Goal: Task Accomplishment & Management: Manage account settings

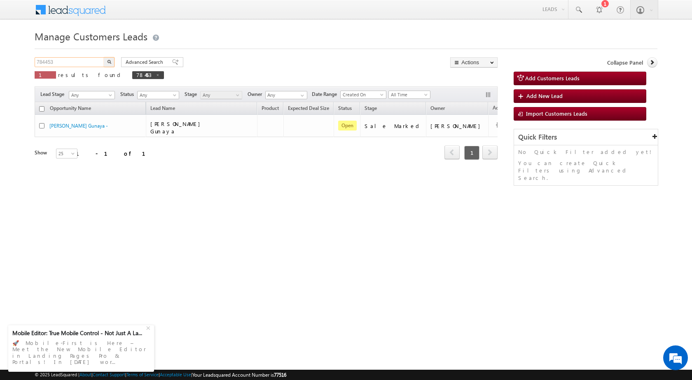
drag, startPoint x: 87, startPoint y: 60, endPoint x: 0, endPoint y: 60, distance: 86.9
click at [0, 60] on body "Menu [PERSON_NAME] sitar a7@ks erve." at bounding box center [346, 117] width 692 height 234
paste input "06944"
type input "706944"
click at [112, 61] on button "button" at bounding box center [109, 62] width 11 height 10
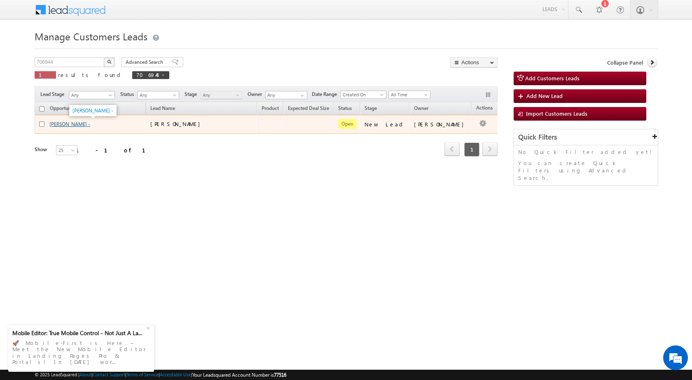
click at [81, 122] on link "MOHD SHANU -" at bounding box center [69, 124] width 41 height 6
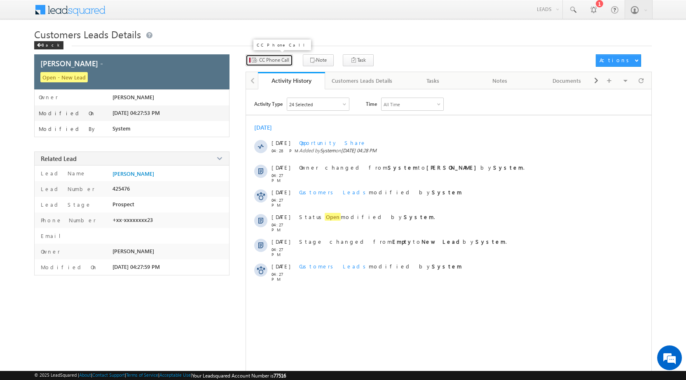
click at [281, 61] on span "CC Phone Call" at bounding box center [274, 59] width 30 height 7
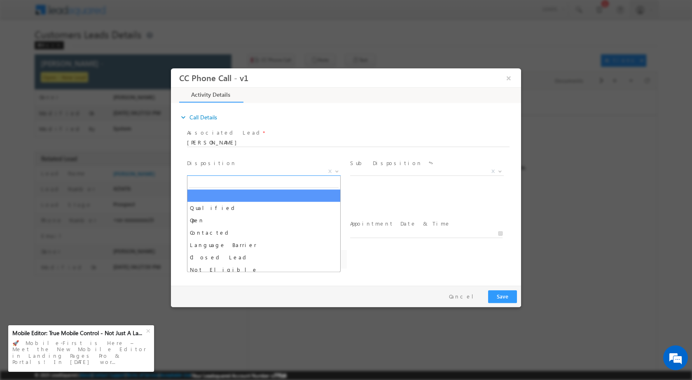
click at [337, 171] on b at bounding box center [337, 170] width 5 height 3
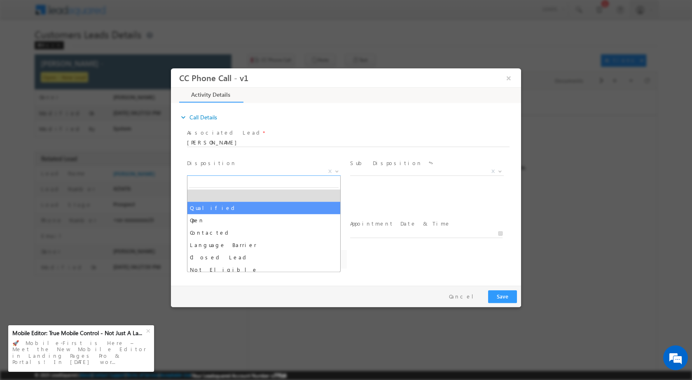
select select "dilip.kumar1@sgrlimited.in"
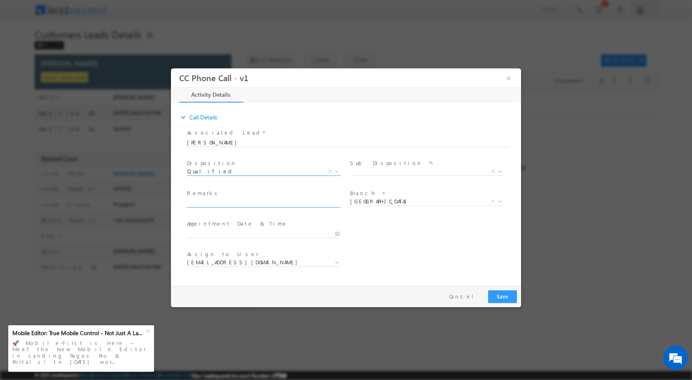
select select "Qualified"
click at [503, 169] on span at bounding box center [499, 171] width 8 height 11
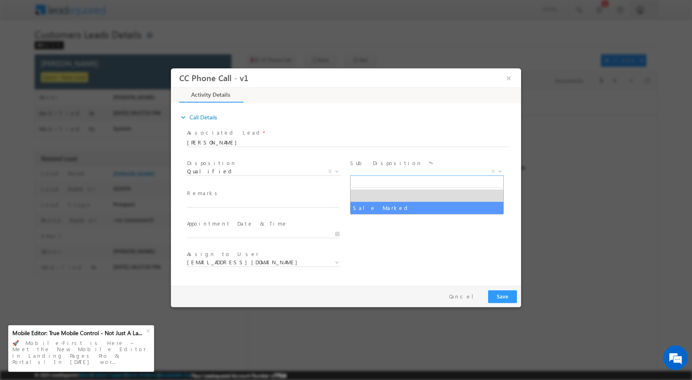
select select "Sale Marked"
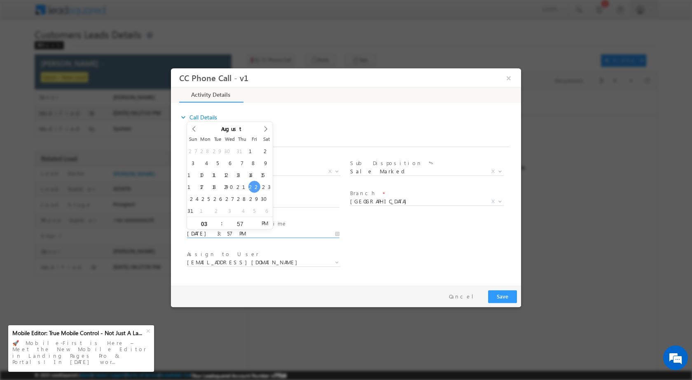
click at [335, 232] on input "08/22/2025 3:57 PM" at bounding box center [263, 233] width 152 height 8
type input "08/23/2025 3:57 PM"
type input "11"
type input "08/23/2025 11:57 PM"
click at [241, 222] on input "57" at bounding box center [240, 223] width 34 height 5
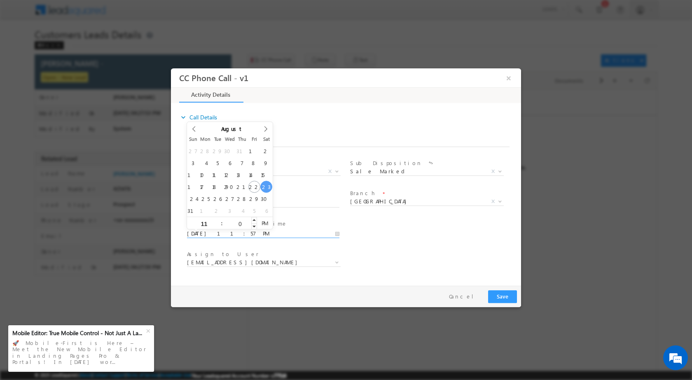
type input "00"
type input "08/23/2025 11:00 AM"
click at [264, 222] on span "AM" at bounding box center [264, 223] width 15 height 12
click at [391, 242] on div "User Branch * Appointment Date & Time * 08/23/2025 11:00 AM" at bounding box center [353, 233] width 336 height 30
click at [332, 265] on span at bounding box center [336, 262] width 8 height 11
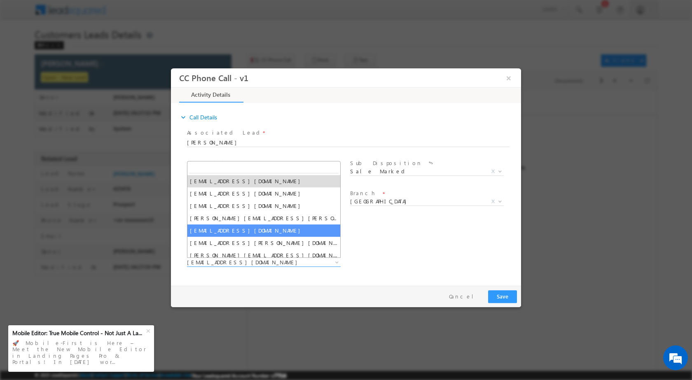
select select "rahul.kumar1@sgrlimited.in"
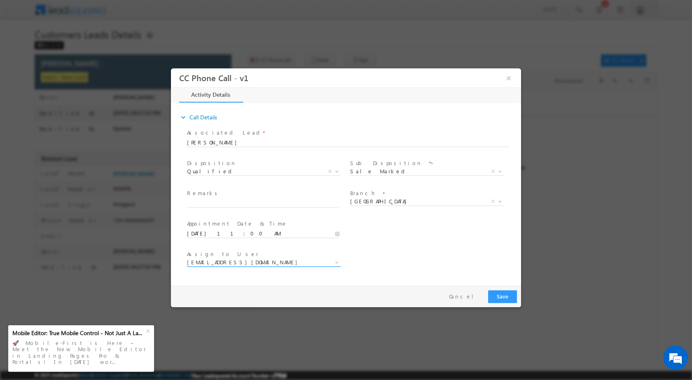
click at [340, 261] on span at bounding box center [336, 262] width 8 height 11
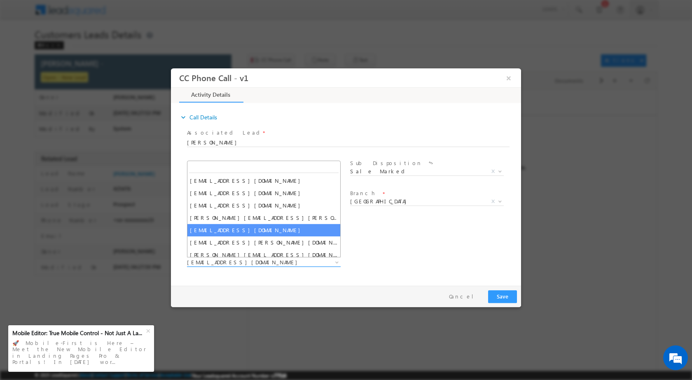
type input "rahul.kumar1@sgrlimited.in"
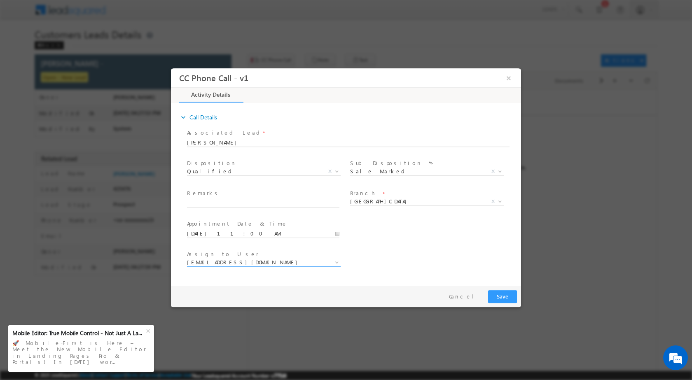
drag, startPoint x: 239, startPoint y: 193, endPoint x: 239, endPoint y: 197, distance: 4.2
click at [239, 193] on span "Remarks *" at bounding box center [263, 193] width 152 height 9
click at [238, 199] on input "text" at bounding box center [263, 203] width 152 height 8
paste input "22/08-Customer Name is MOHD SHANU Customer age is 44 yrs loan type is Home Purc…"
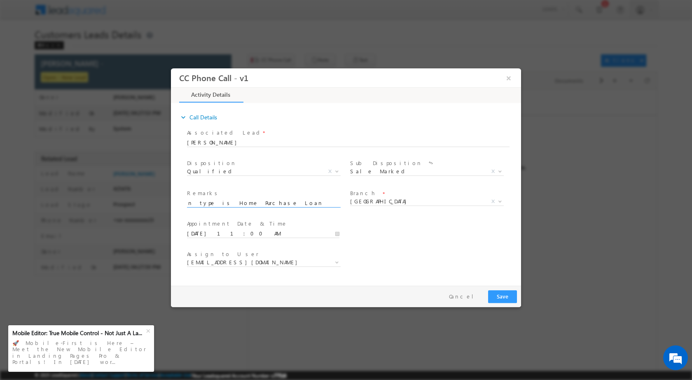
type input "22/08-Customer Name is MOHD SHANU Customer age is 44 yrs loan type is Home Purc…"
click at [498, 293] on button "Save" at bounding box center [502, 296] width 29 height 13
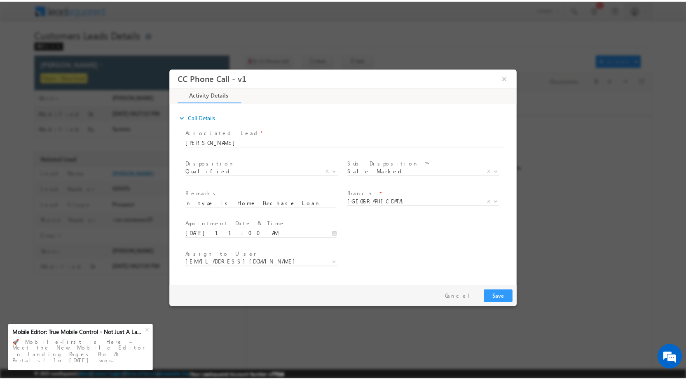
scroll to position [0, 0]
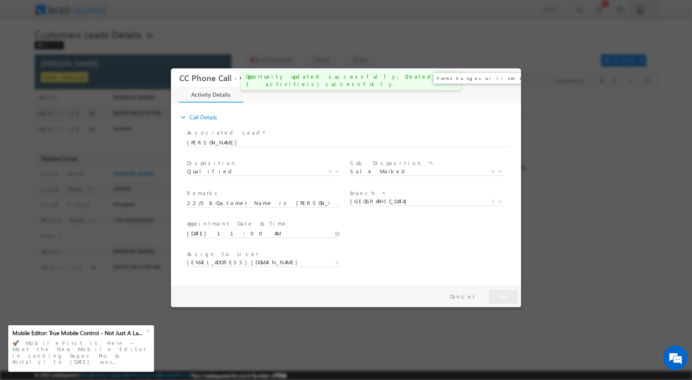
click at [511, 76] on button "×" at bounding box center [509, 77] width 14 height 15
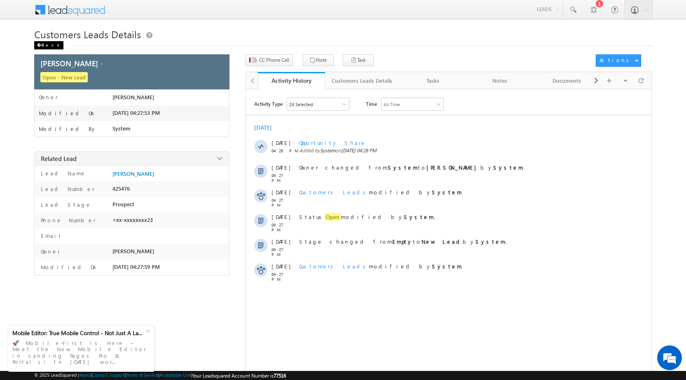
click at [40, 42] on div "Back" at bounding box center [48, 45] width 29 height 8
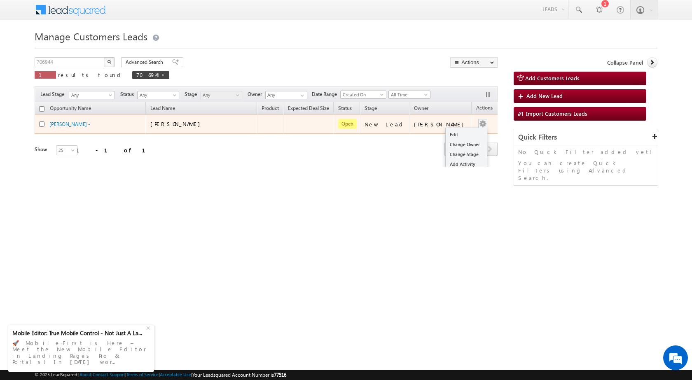
click at [462, 129] on ul "Edit Change Owner Change Stage Add Activity Add Task Delete" at bounding box center [466, 159] width 42 height 63
click at [462, 133] on link "Edit" at bounding box center [466, 135] width 41 height 10
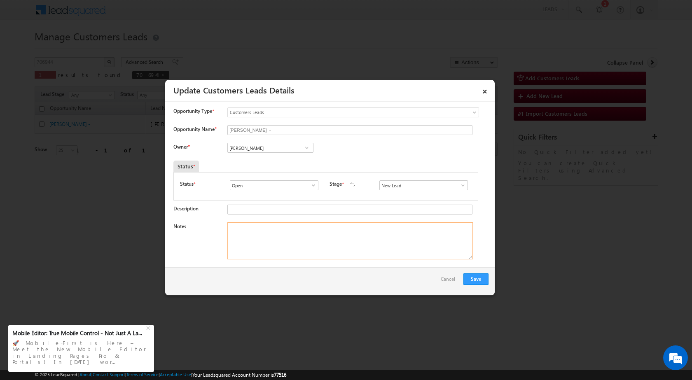
click at [289, 254] on textarea "Notes" at bounding box center [350, 240] width 246 height 37
paste textarea "22/08-Customer Name is MOHD SHANU Customer age is 44 yrs loan type is Home Purc…"
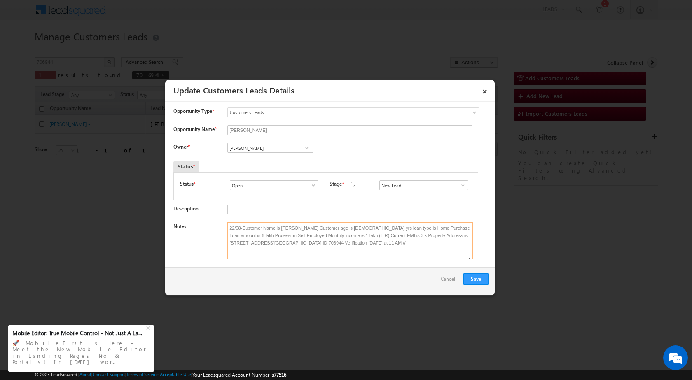
type textarea "22/08-Customer Name is MOHD SHANU Customer age is 44 yrs loan type is Home Purc…"
click at [297, 379] on div "© 2025 LeadSquared | About | Contact Support | Terms of Service | Acceptable Us…" at bounding box center [346, 375] width 692 height 10
click at [304, 149] on span at bounding box center [307, 148] width 8 height 7
paste input "rahul.kumar1@sgrlimited.in"
click at [257, 160] on link "Rahul Kumar rahul.kumar1@sgrlimited.in" at bounding box center [270, 161] width 86 height 16
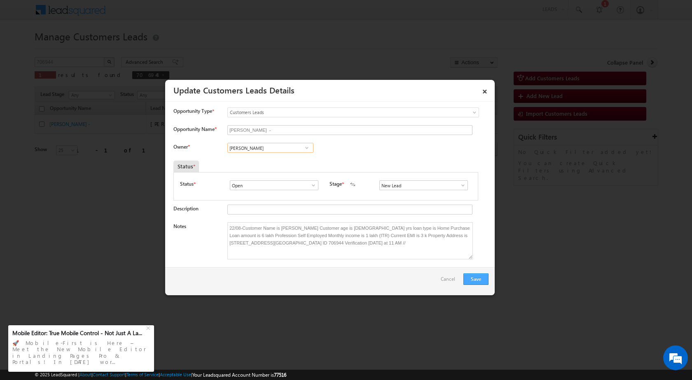
type input "Rahul Kumar"
click at [470, 278] on button "Save" at bounding box center [475, 280] width 25 height 12
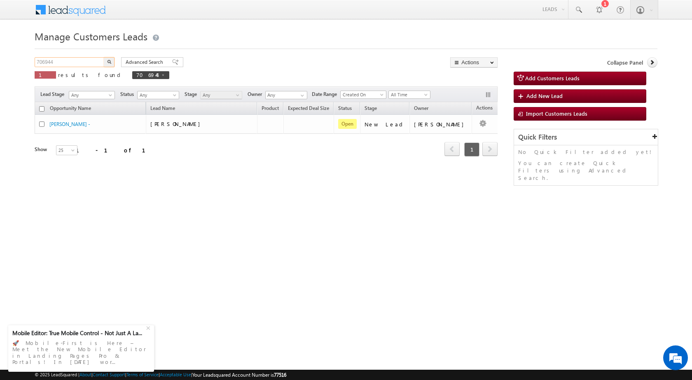
drag, startPoint x: 84, startPoint y: 62, endPoint x: 32, endPoint y: 68, distance: 52.3
click at [32, 68] on body "Menu Rubi Yadav sitar a7@ks erve." at bounding box center [346, 117] width 692 height 234
paste input "61755"
type input "761755"
click at [104, 57] on button "button" at bounding box center [109, 62] width 11 height 10
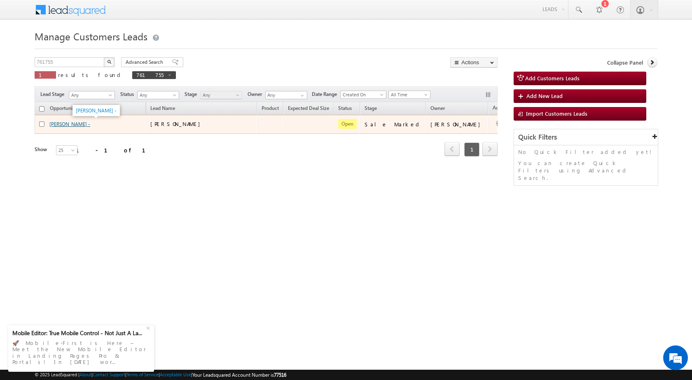
click at [72, 124] on link "[PERSON_NAME] -" at bounding box center [69, 124] width 41 height 6
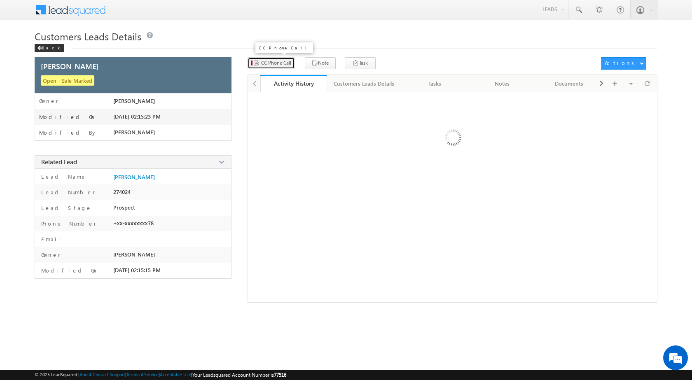
click at [281, 61] on span "CC Phone Call" at bounding box center [276, 62] width 30 height 7
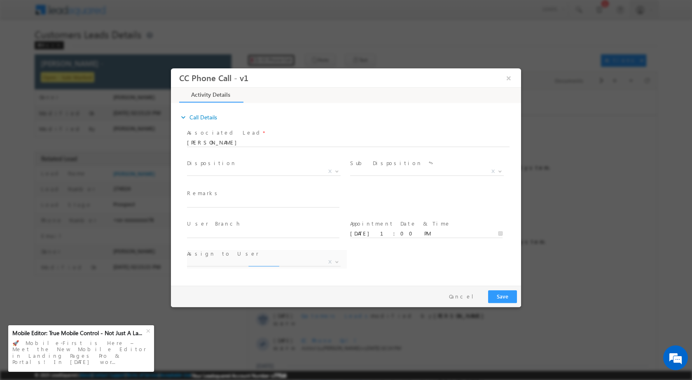
select select "[PERSON_NAME][EMAIL_ADDRESS][DOMAIN_NAME]"
click at [335, 262] on b at bounding box center [337, 261] width 5 height 3
click at [339, 271] on span at bounding box center [263, 271] width 152 height 9
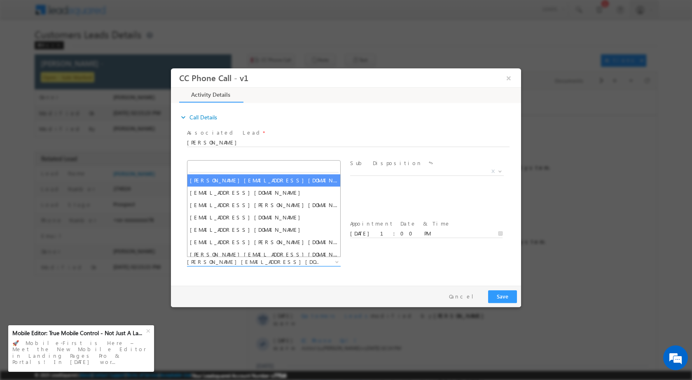
click at [332, 261] on span at bounding box center [336, 261] width 8 height 11
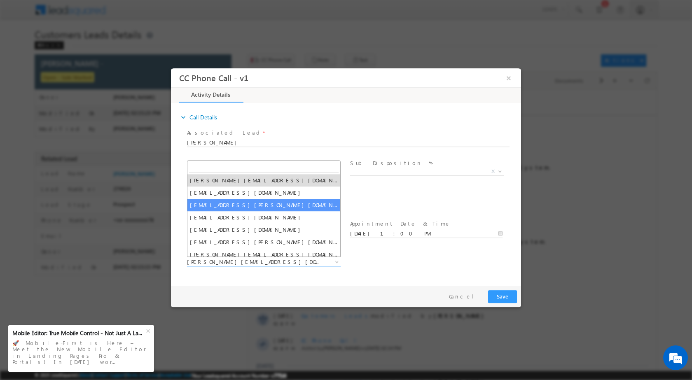
type input "[EMAIL_ADDRESS][DOMAIN_NAME]"
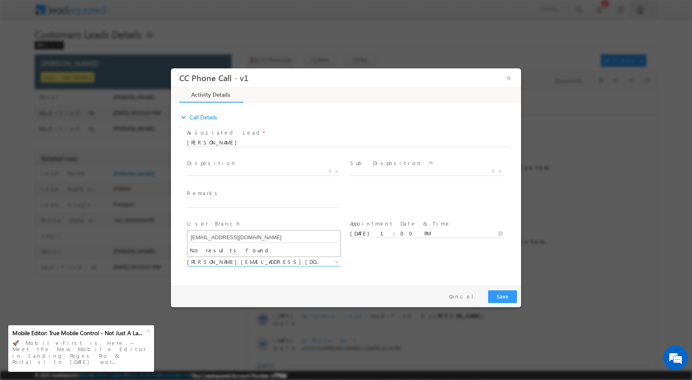
drag, startPoint x: 281, startPoint y: 239, endPoint x: 169, endPoint y: 227, distance: 113.6
click at [171, 227] on html "CC Phone Call - v1 × Activity Details * Yes" at bounding box center [346, 175] width 350 height 214
click at [298, 276] on span at bounding box center [263, 271] width 152 height 9
click at [337, 263] on span at bounding box center [336, 261] width 8 height 11
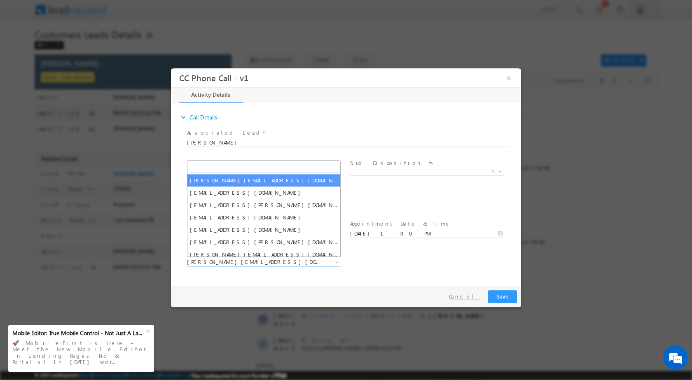
click at [481, 297] on button "Cancel" at bounding box center [464, 296] width 43 height 12
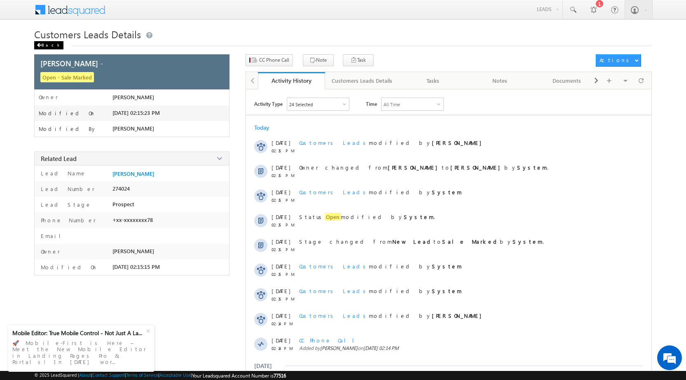
click at [40, 42] on div "Back" at bounding box center [48, 45] width 29 height 8
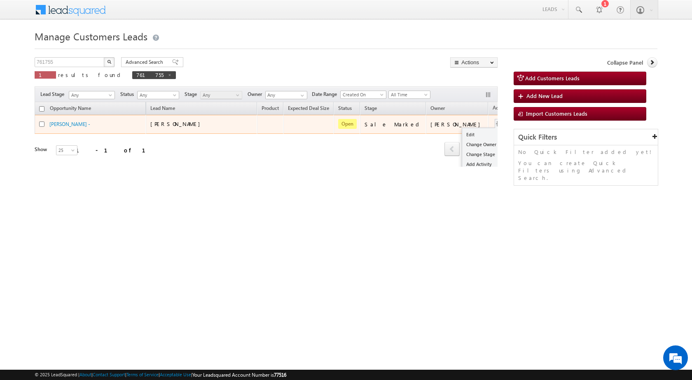
click at [495, 125] on span at bounding box center [499, 123] width 9 height 9
click at [462, 135] on link "Edit" at bounding box center [482, 135] width 41 height 10
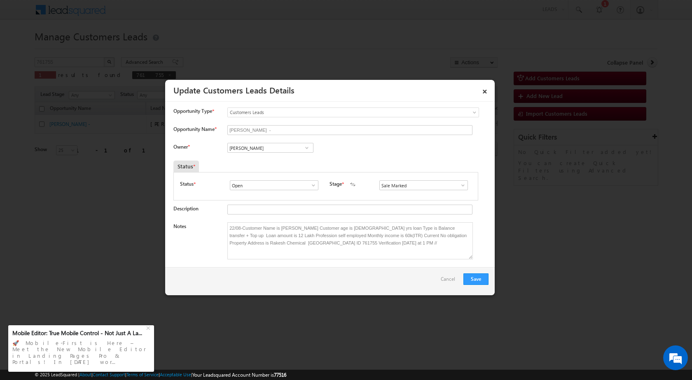
click at [305, 150] on span at bounding box center [307, 148] width 8 height 7
paste input "ankur.kumar1@sgrlimited.i"
click at [275, 160] on link "[PERSON_NAME] [EMAIL_ADDRESS][DOMAIN_NAME]" at bounding box center [270, 161] width 85 height 16
type input "[EMAIL_ADDRESS][DOMAIN_NAME]"
click at [484, 275] on button "Save" at bounding box center [475, 280] width 25 height 12
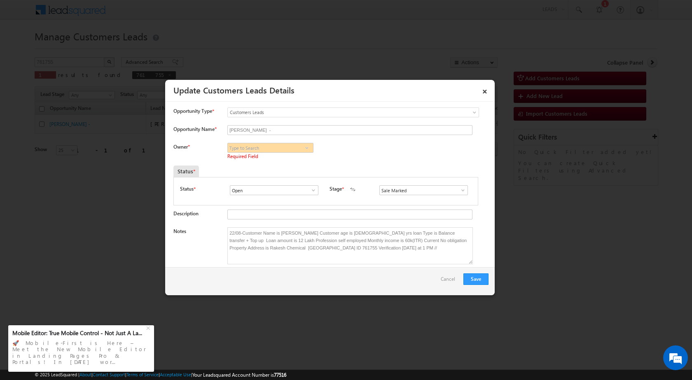
click at [305, 150] on span at bounding box center [307, 148] width 8 height 7
paste input "[EMAIL_ADDRESS][DOMAIN_NAME]"
click at [263, 157] on link "Ankur Kumar ankur.kumar1@sgrlimited.in" at bounding box center [270, 161] width 86 height 16
click at [309, 147] on span at bounding box center [307, 148] width 8 height 7
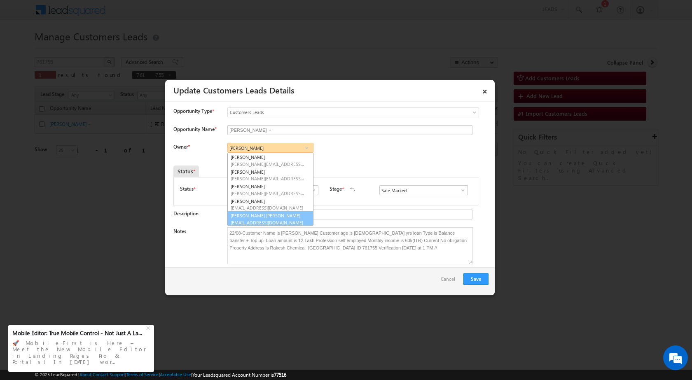
scroll to position [2, 0]
paste input "[EMAIL_ADDRESS][DOMAIN_NAME]"
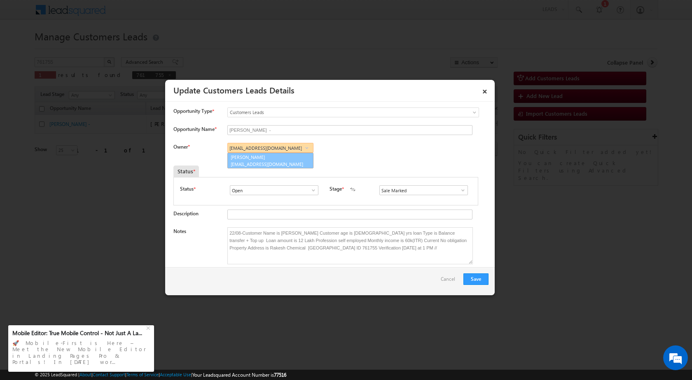
click at [256, 166] on span "[EMAIL_ADDRESS][DOMAIN_NAME]" at bounding box center [268, 164] width 74 height 6
click at [306, 150] on span at bounding box center [307, 148] width 8 height 7
click at [269, 144] on input "[PERSON_NAME]" at bounding box center [270, 148] width 86 height 10
click at [265, 160] on link "Ankur Kumar ankur.kumar1@sgrlimited.in" at bounding box center [270, 161] width 86 height 16
click at [282, 177] on span "[EMAIL_ADDRESS][DOMAIN_NAME]" at bounding box center [268, 179] width 74 height 6
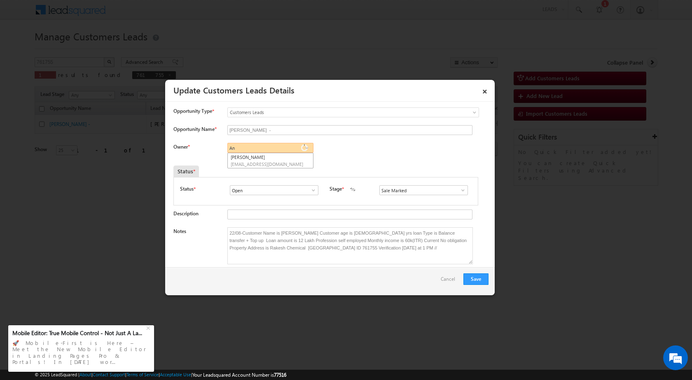
type input "A"
click at [381, 267] on div "Notes 22/08-Customer Name is Sonu Kumar Customer age is 35 yrs loan Type is Bal…" at bounding box center [330, 247] width 315 height 41
click at [307, 147] on span at bounding box center [307, 148] width 8 height 7
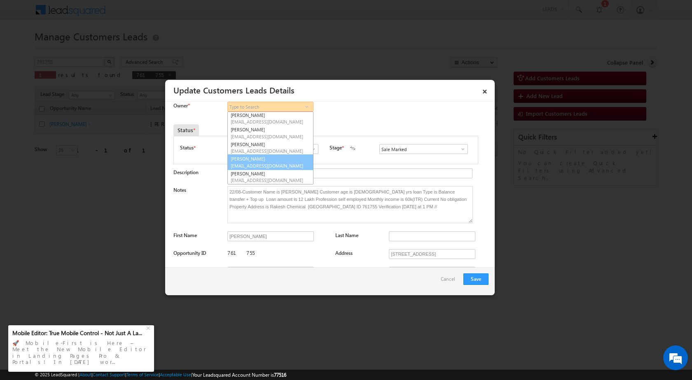
scroll to position [82, 0]
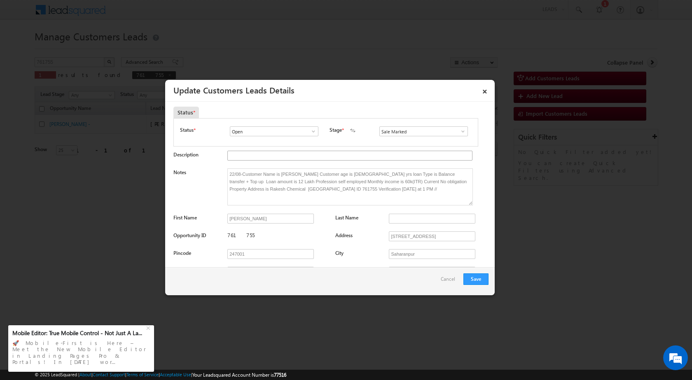
scroll to position [0, 0]
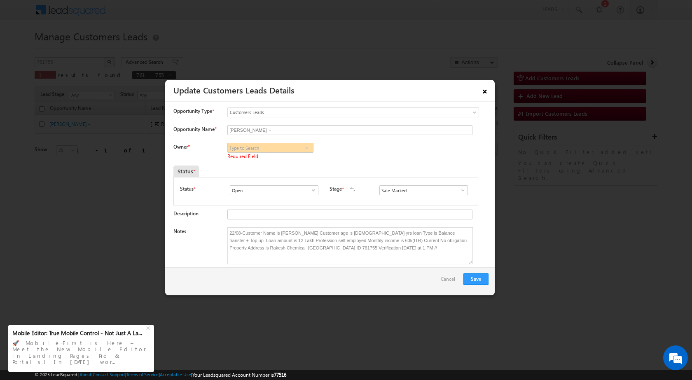
click at [484, 85] on link "×" at bounding box center [485, 90] width 14 height 14
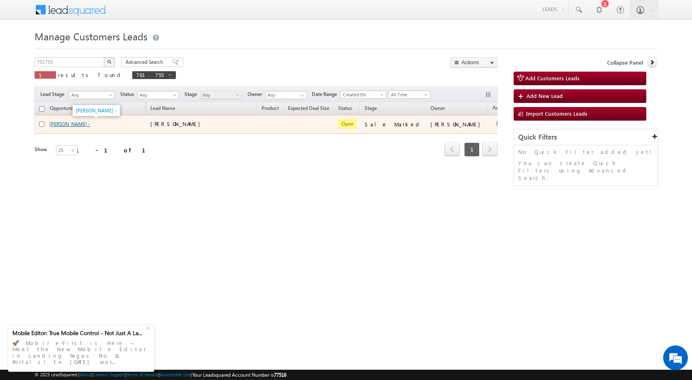
click at [69, 126] on link "[PERSON_NAME] -" at bounding box center [69, 124] width 41 height 6
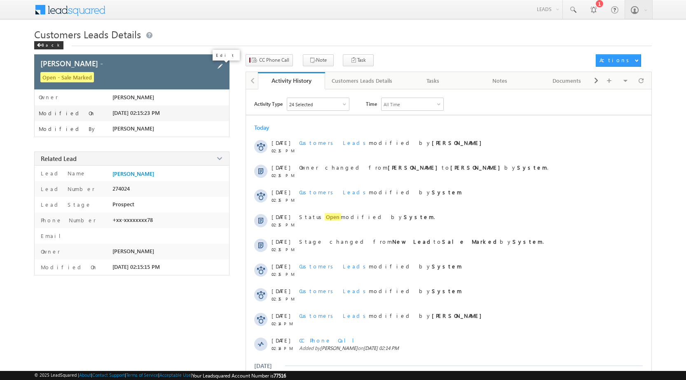
click at [222, 69] on span at bounding box center [219, 66] width 9 height 9
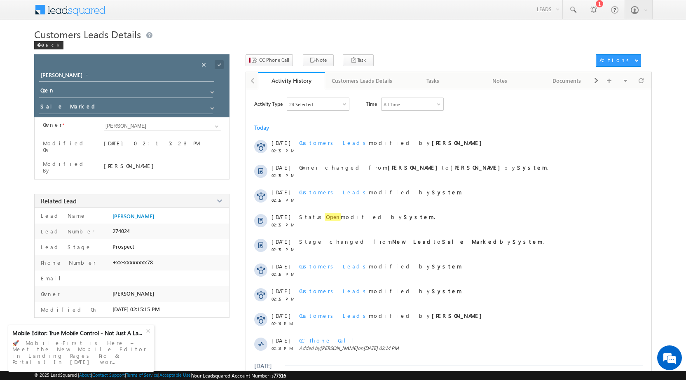
click at [215, 134] on div "Owner * Owner * [PERSON_NAME] [PERSON_NAME] [PERSON_NAME]" at bounding box center [132, 100] width 178 height 74
click at [220, 128] on span at bounding box center [216, 126] width 7 height 7
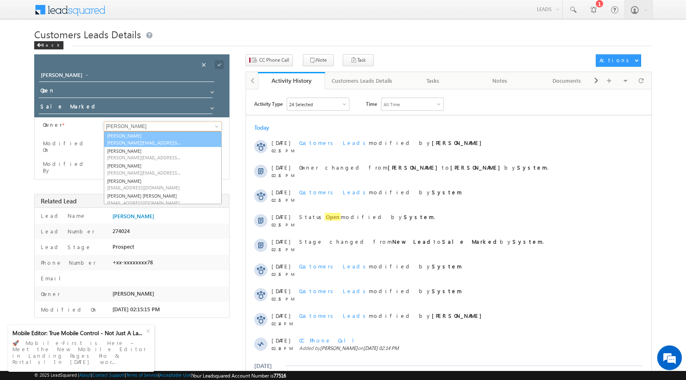
paste input "22/08-Call has Disconnected //"
type input "22/08-Call has Disconnected //"
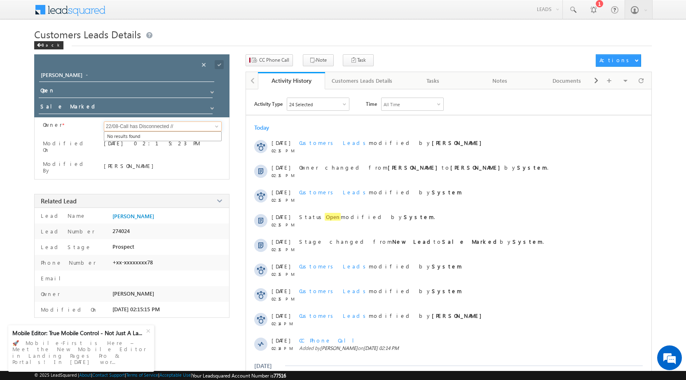
drag, startPoint x: 204, startPoint y: 124, endPoint x: 44, endPoint y: 124, distance: 159.4
click at [44, 125] on div "Owner * Owner * 22/08-Call has Disconnected // No results found No results found" at bounding box center [132, 98] width 178 height 69
click at [155, 124] on input "[PERSON_NAME]" at bounding box center [163, 127] width 118 height 10
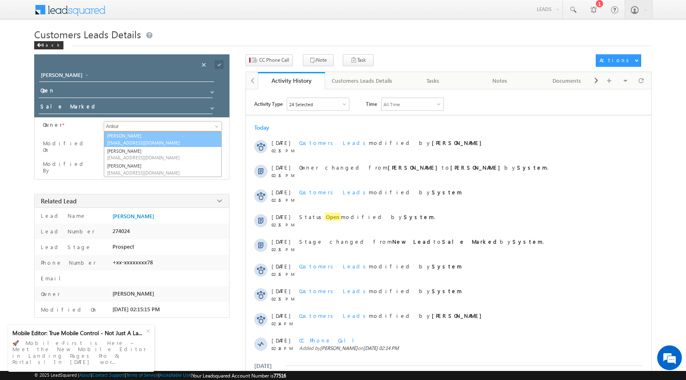
click at [154, 140] on span "[EMAIL_ADDRESS][DOMAIN_NAME]" at bounding box center [144, 143] width 74 height 6
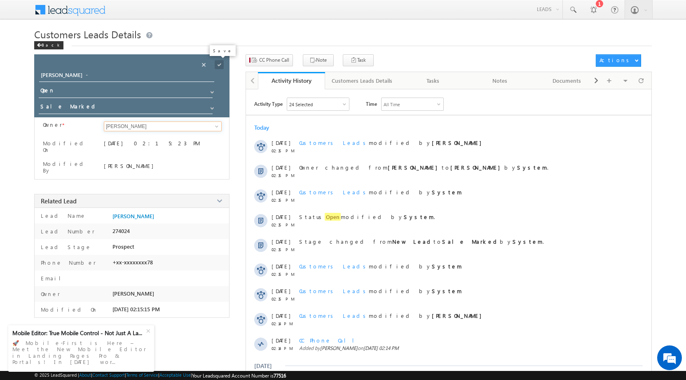
type input "[PERSON_NAME]"
click at [215, 63] on span at bounding box center [219, 64] width 9 height 9
